Goal: Find specific page/section: Find specific page/section

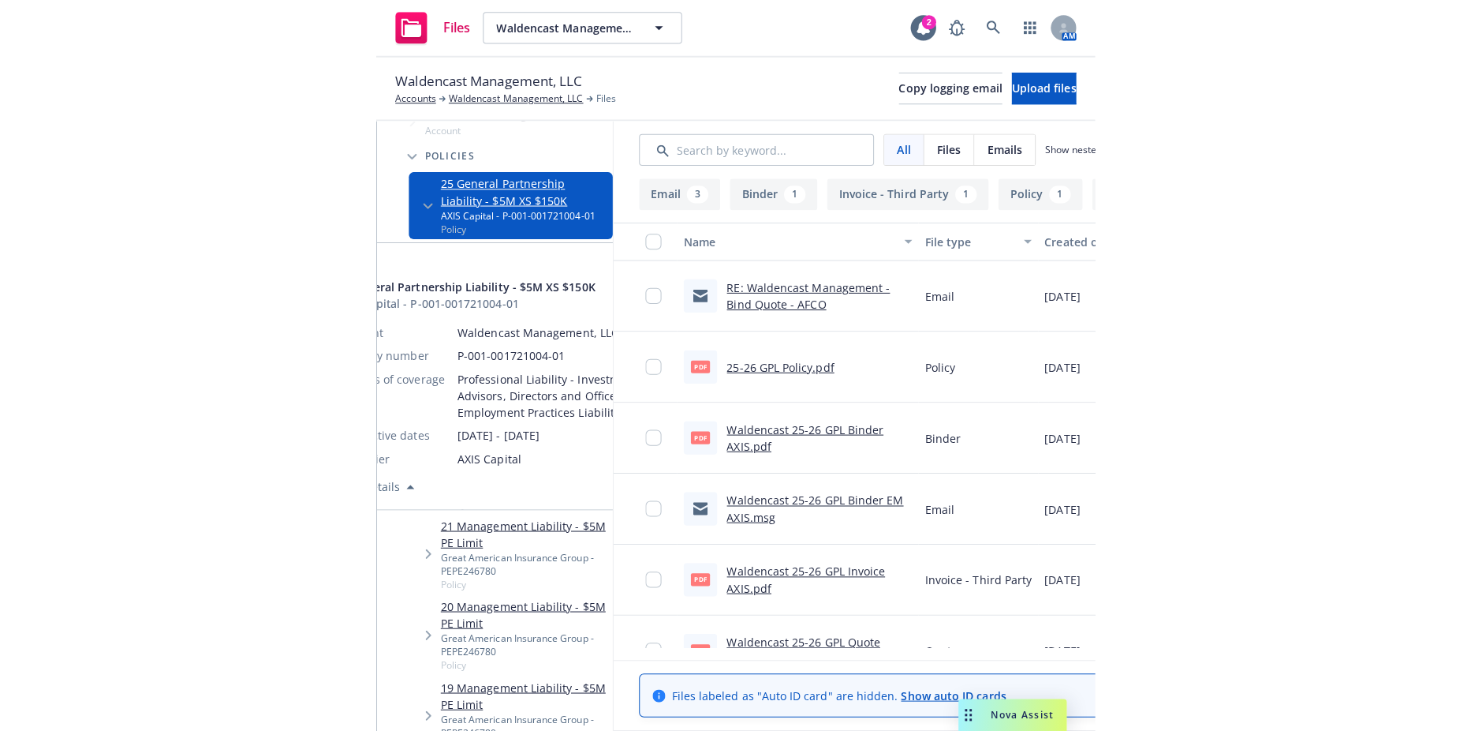
scroll to position [79, 0]
